Goal: Transaction & Acquisition: Purchase product/service

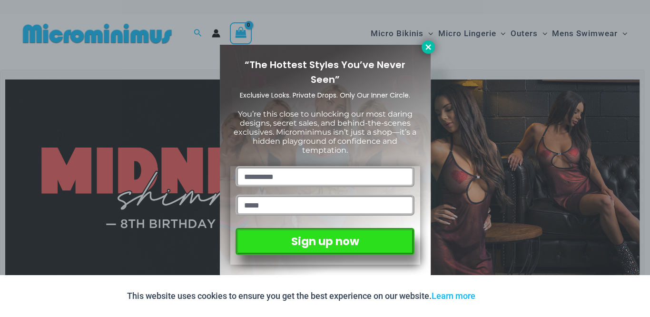
click at [424, 45] on icon at bounding box center [428, 47] width 9 height 9
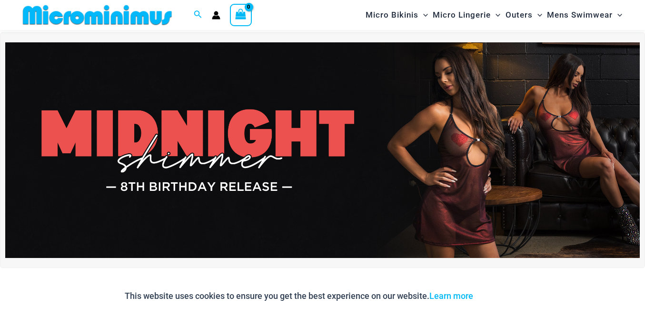
scroll to position [34, 0]
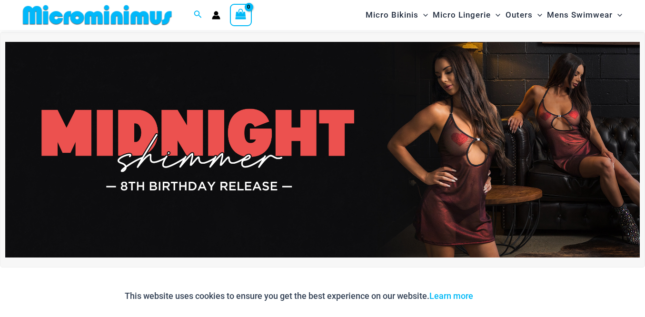
click at [250, 158] on img at bounding box center [322, 150] width 634 height 216
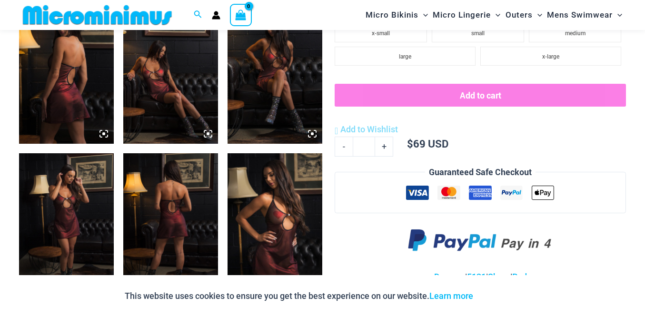
scroll to position [476, 0]
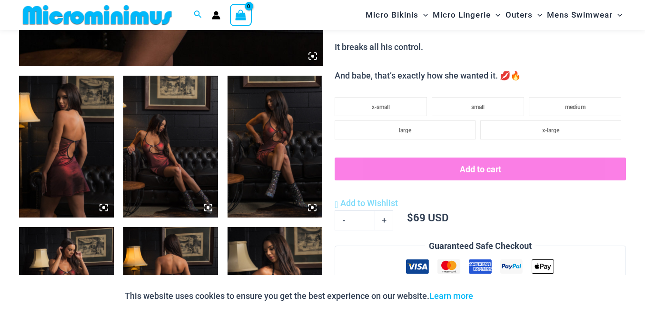
click at [87, 165] on img at bounding box center [66, 147] width 95 height 142
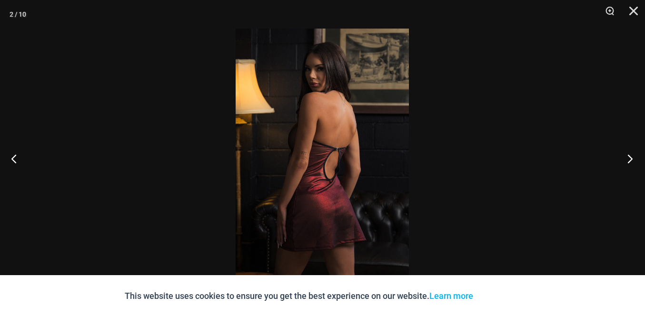
click at [632, 162] on button "Next" at bounding box center [627, 159] width 36 height 48
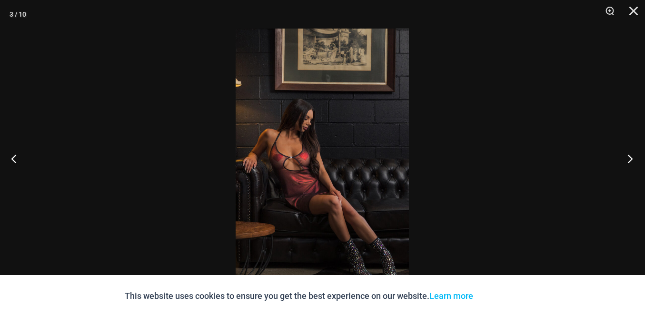
click at [630, 159] on button "Next" at bounding box center [627, 159] width 36 height 48
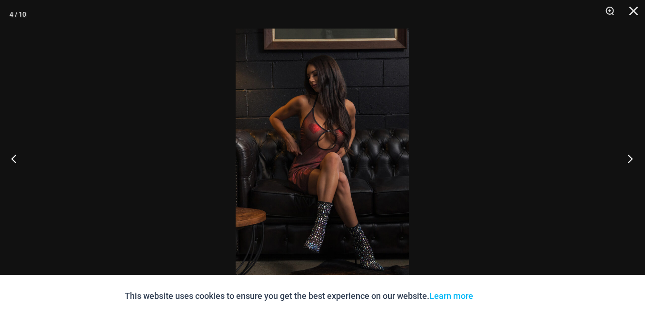
click at [630, 159] on button "Next" at bounding box center [627, 159] width 36 height 48
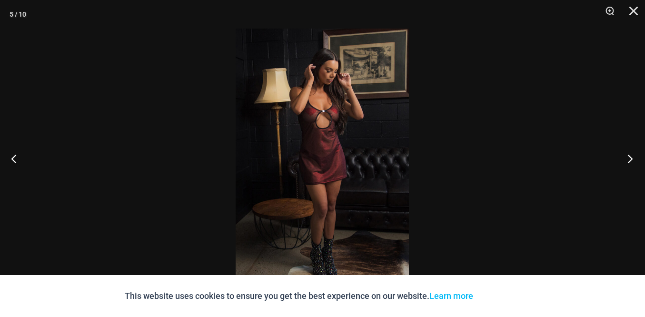
click at [630, 159] on button "Next" at bounding box center [627, 159] width 36 height 48
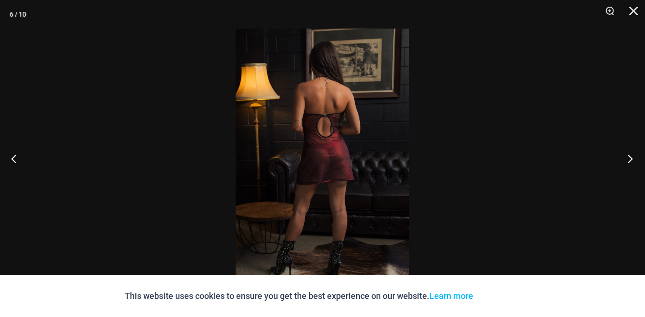
click at [630, 159] on button "Next" at bounding box center [627, 159] width 36 height 48
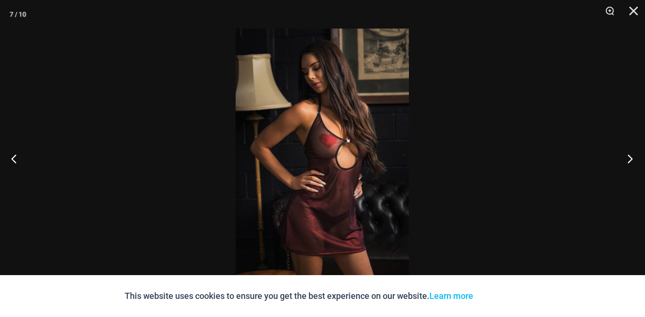
click at [630, 159] on button "Next" at bounding box center [627, 159] width 36 height 48
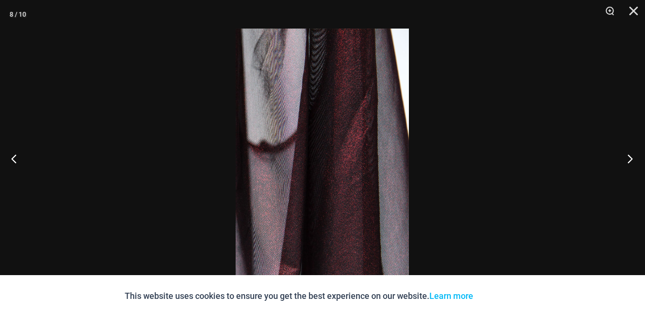
click at [630, 159] on button "Next" at bounding box center [627, 159] width 36 height 48
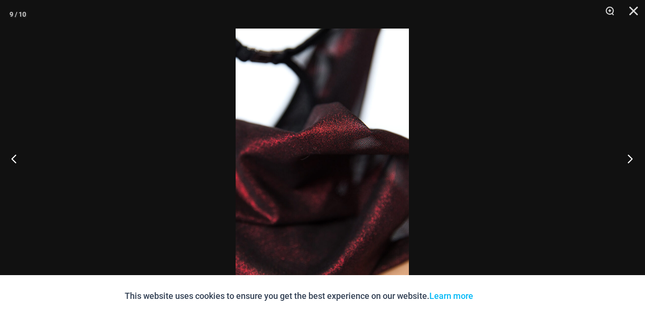
click at [630, 159] on button "Next" at bounding box center [627, 159] width 36 height 48
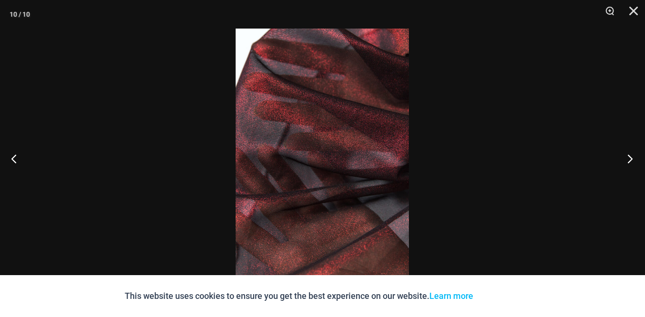
click at [630, 159] on button "Next" at bounding box center [627, 159] width 36 height 48
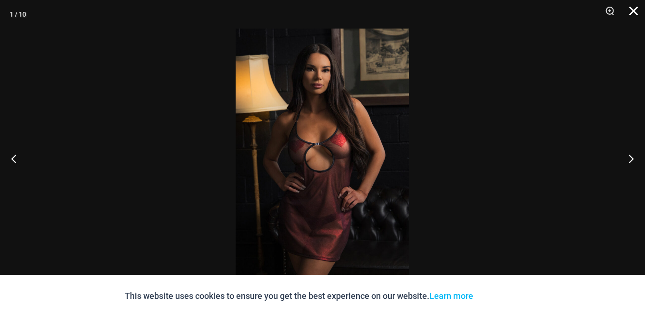
click at [635, 8] on button "Close" at bounding box center [630, 14] width 24 height 29
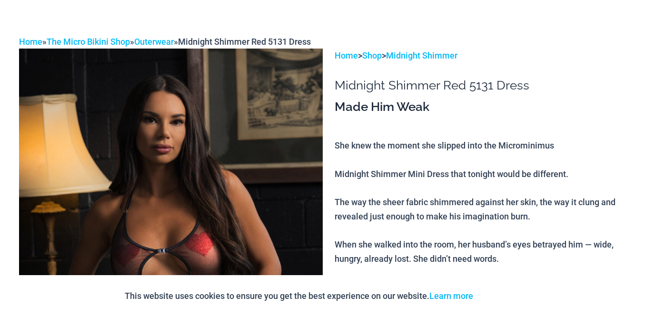
scroll to position [0, 0]
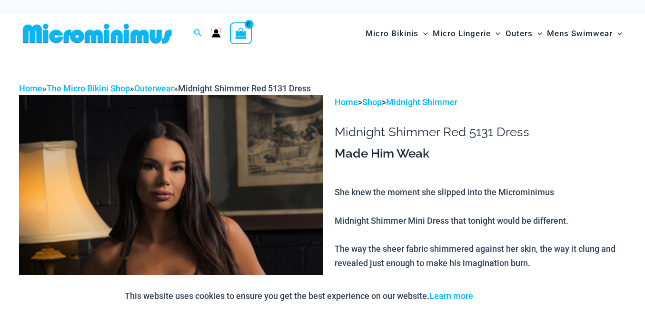
click at [214, 32] on icon "Account icon link" at bounding box center [216, 33] width 9 height 9
